Goal: Ask a question

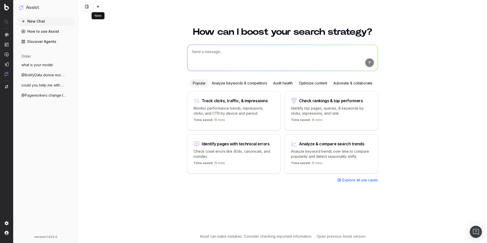
click at [99, 4] on button at bounding box center [97, 6] width 9 height 9
click at [24, 66] on span "what is your model" at bounding box center [36, 64] width 31 height 5
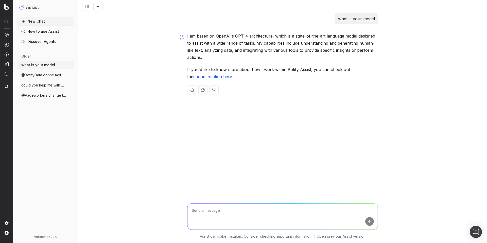
click at [41, 22] on button "New Chat" at bounding box center [45, 21] width 57 height 8
